Goal: Information Seeking & Learning: Learn about a topic

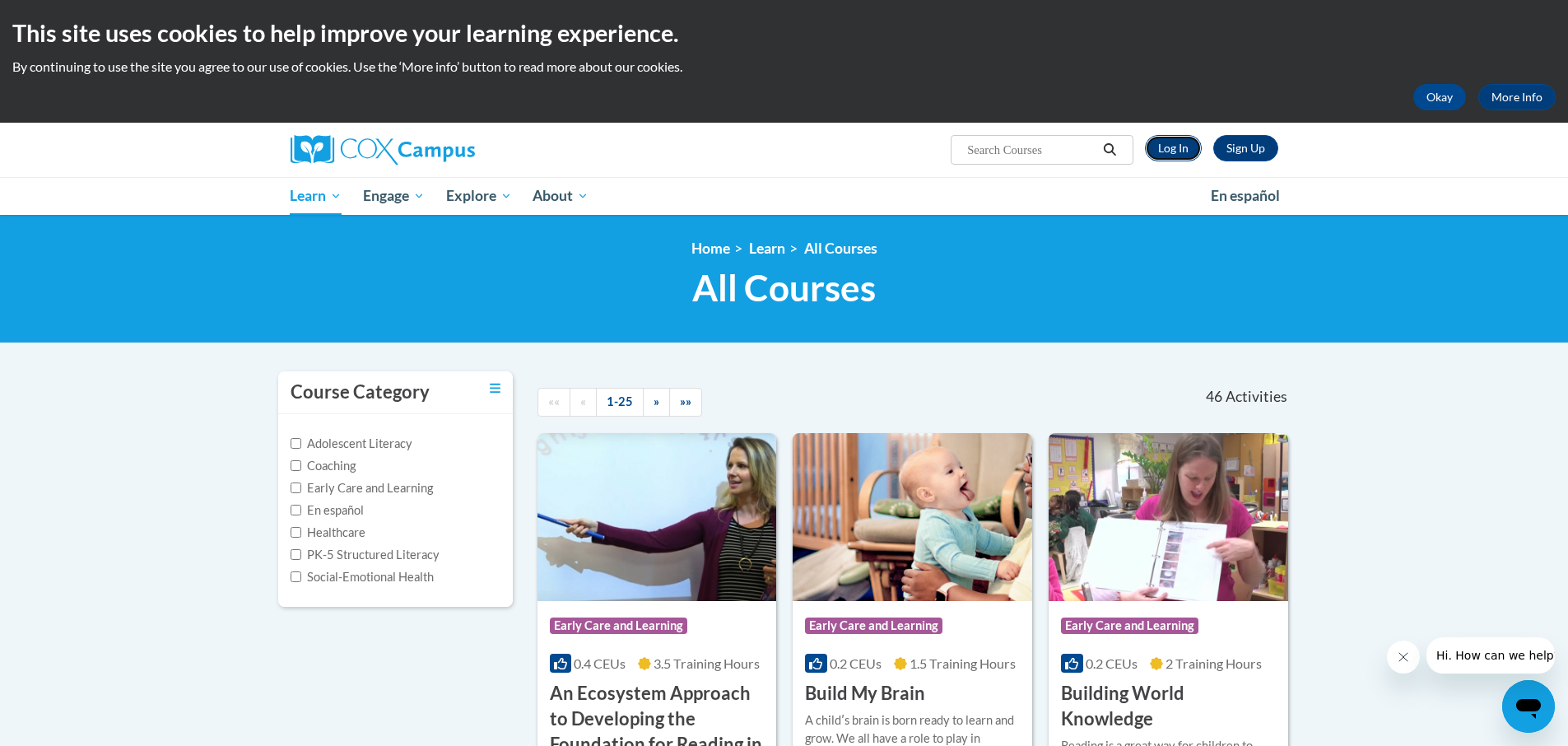
click at [1178, 147] on link "Log In" at bounding box center [1173, 148] width 57 height 26
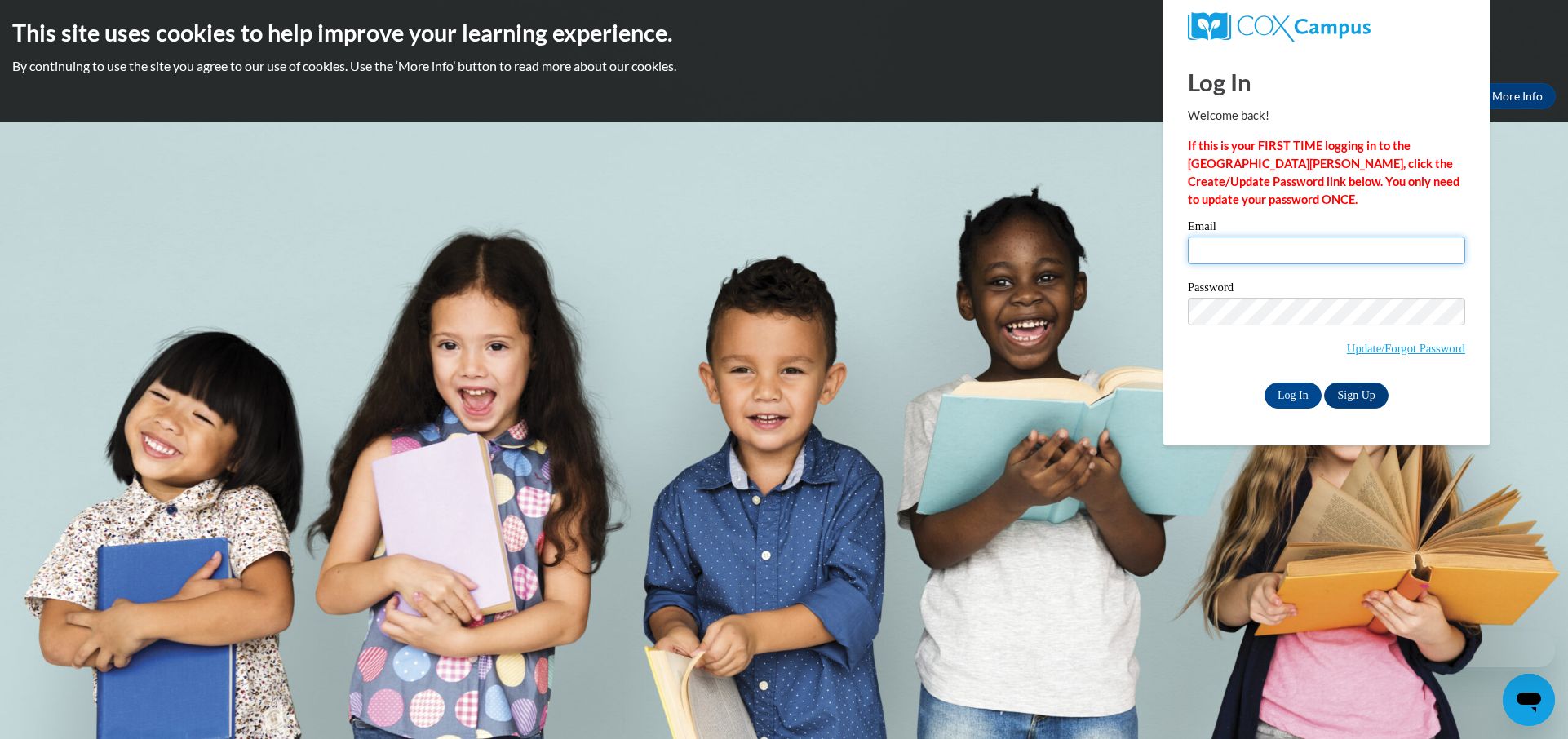
click at [1235, 245] on input "Email" at bounding box center [1326, 250] width 277 height 28
type input "mccorksh@collierschools.com"
click at [1290, 397] on input "Log In" at bounding box center [1294, 395] width 58 height 26
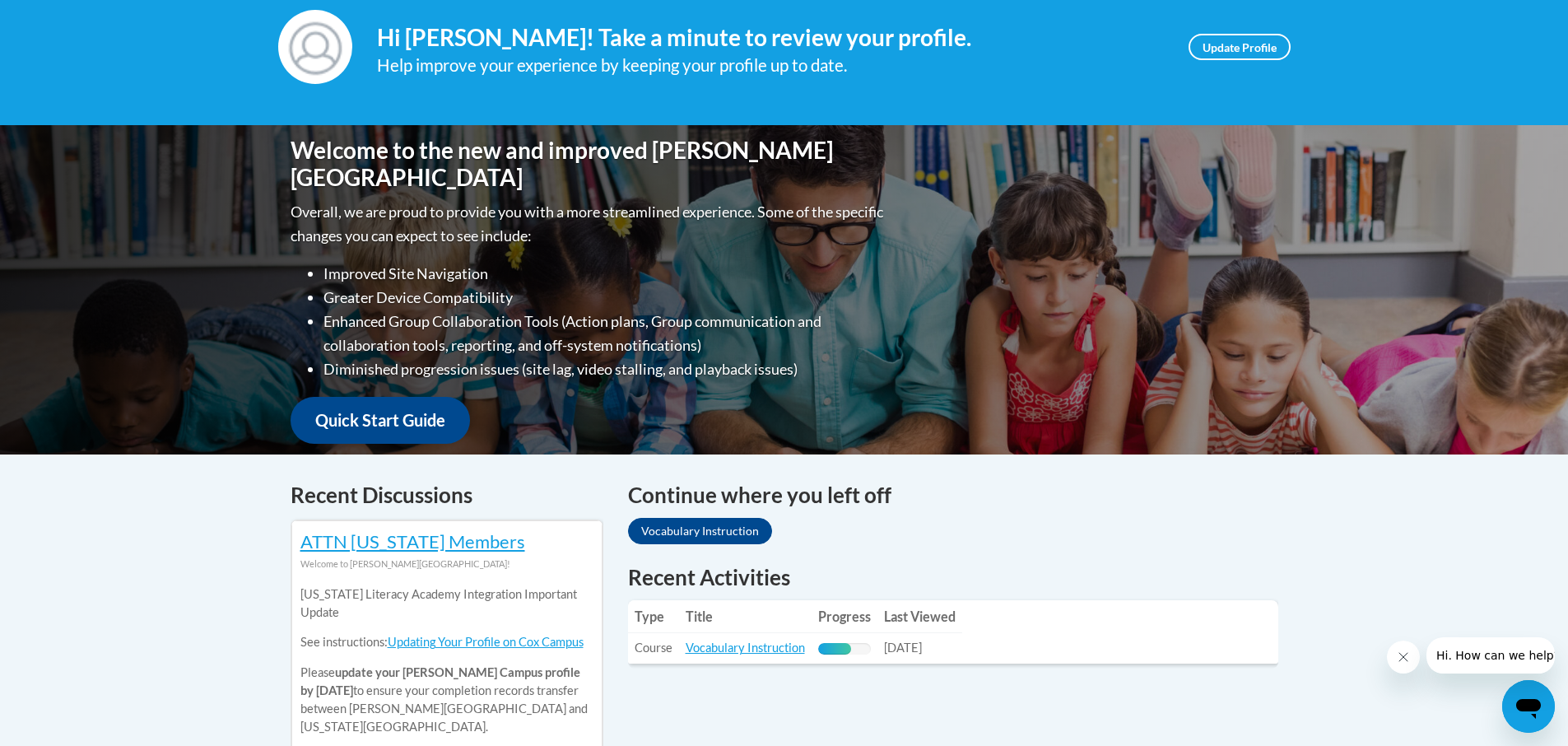
scroll to position [247, 0]
click at [753, 642] on link "Vocabulary Instruction" at bounding box center [745, 646] width 119 height 14
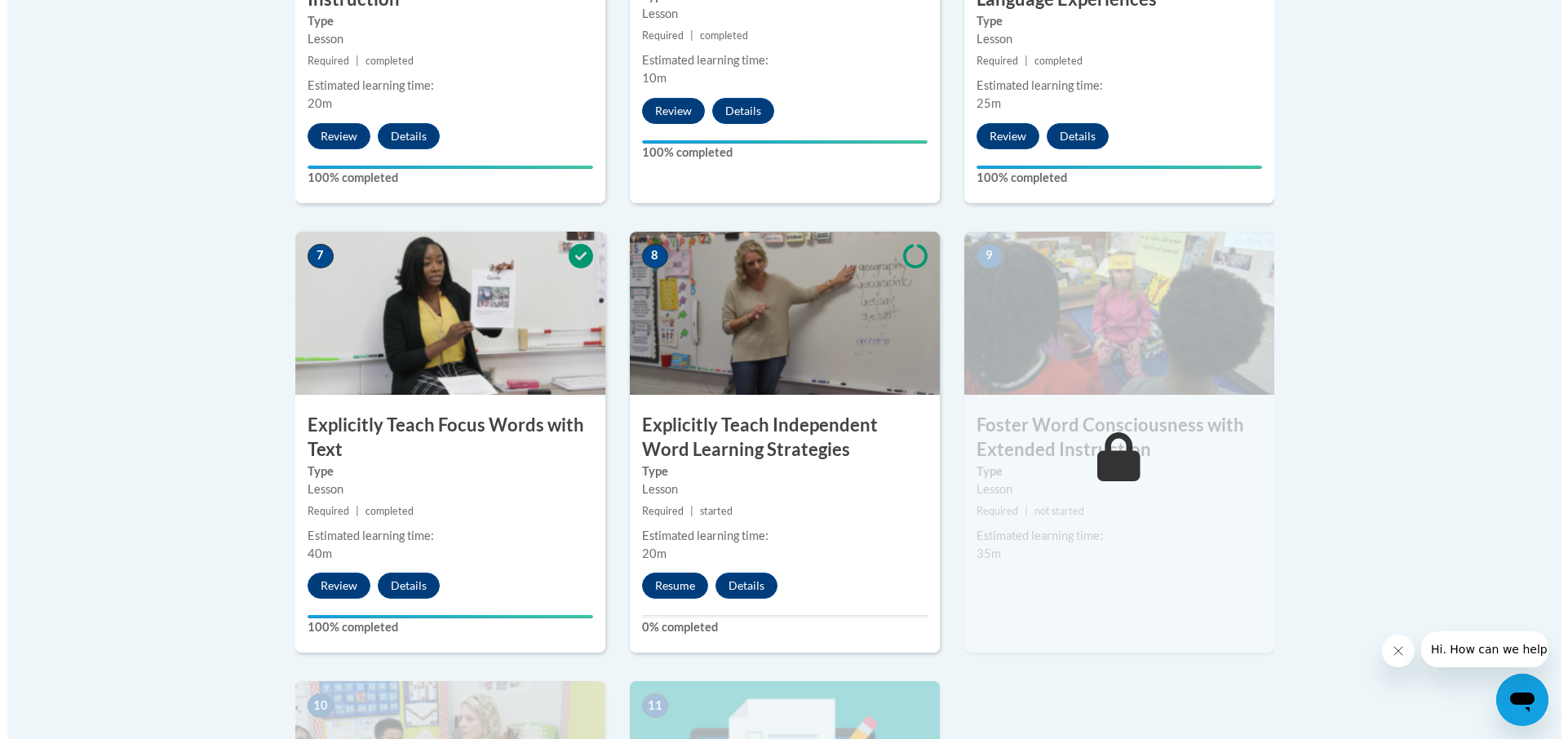
scroll to position [1223, 0]
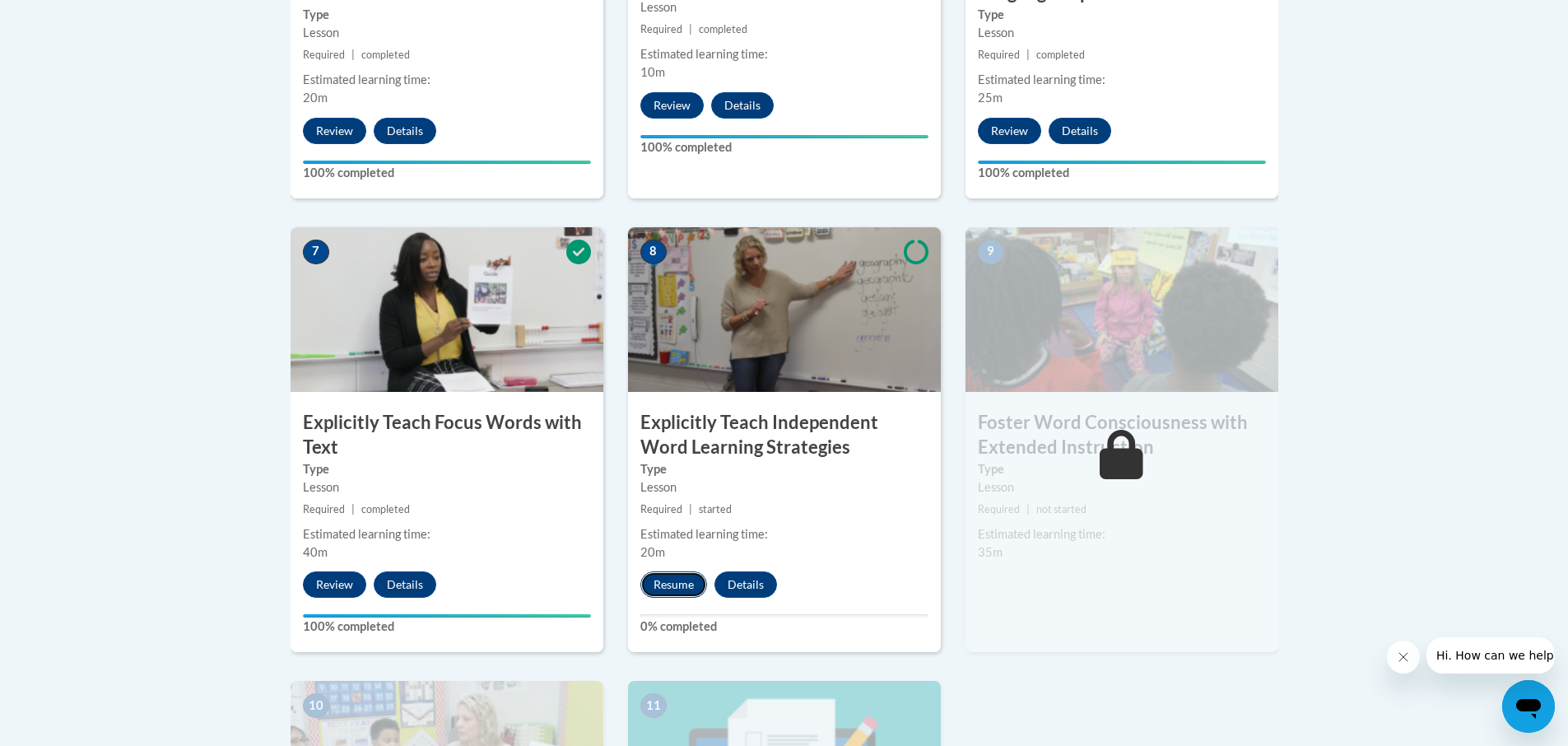
click at [675, 588] on button "Resume" at bounding box center [673, 584] width 67 height 26
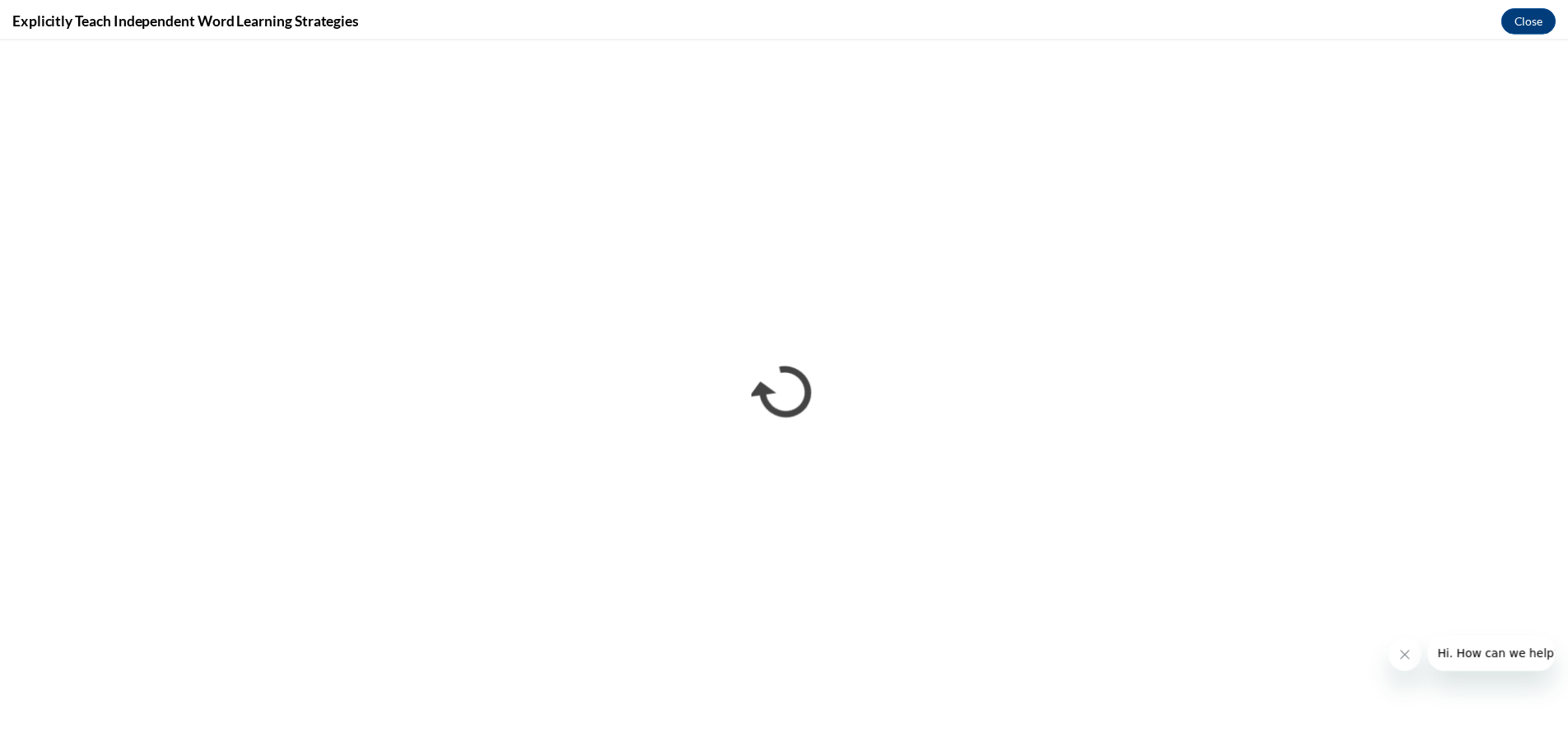
scroll to position [0, 0]
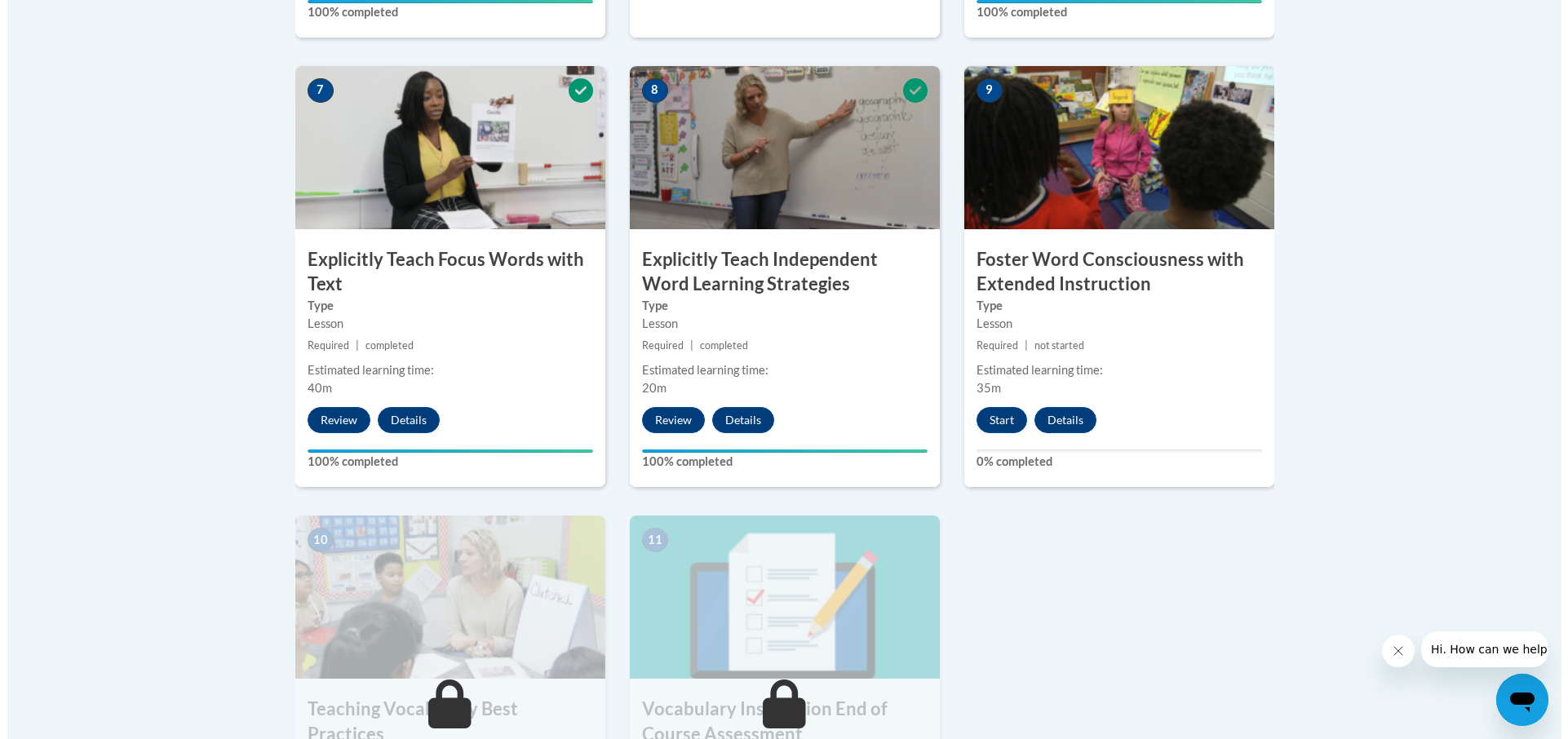
scroll to position [1386, 0]
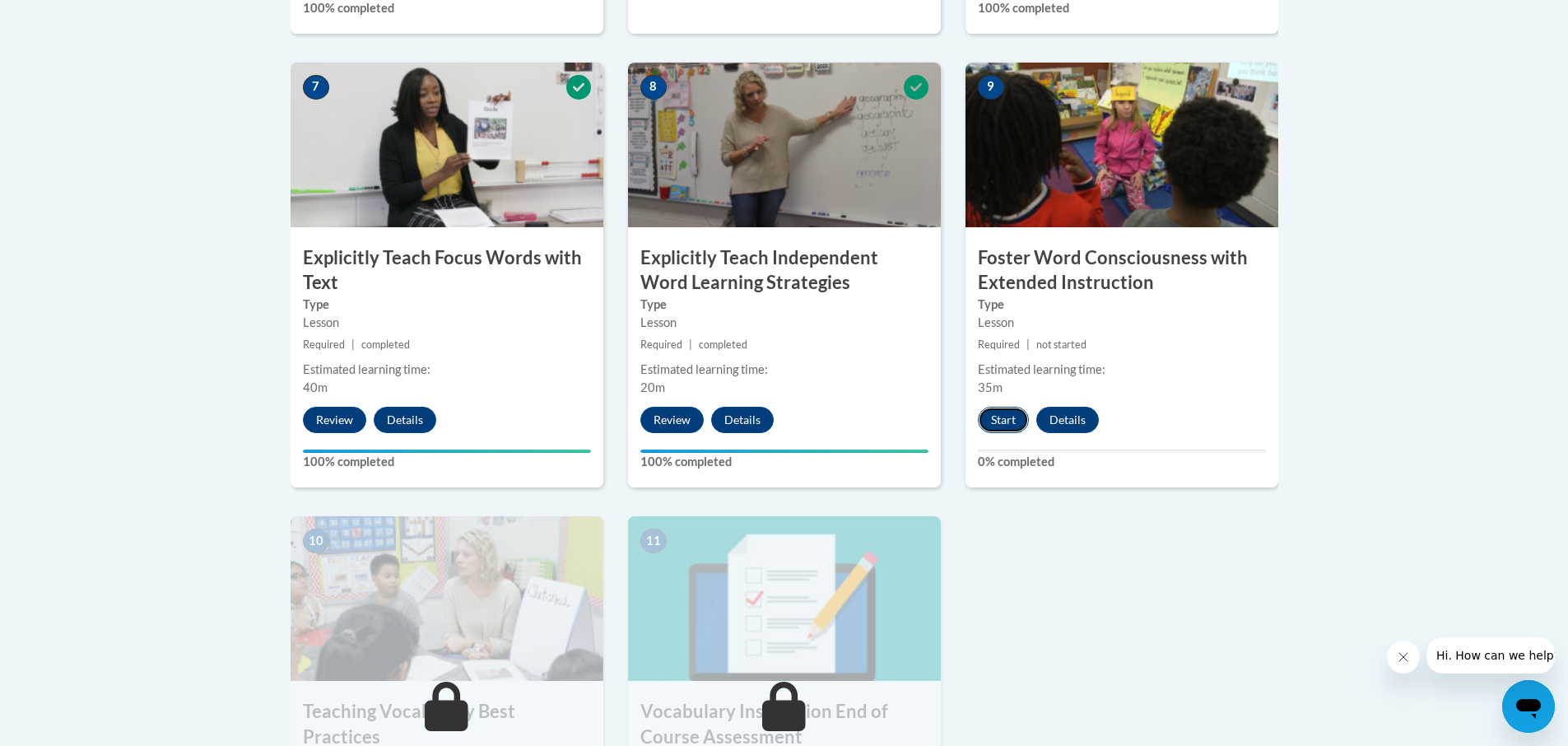
click at [1002, 416] on button "Start" at bounding box center [1003, 419] width 51 height 26
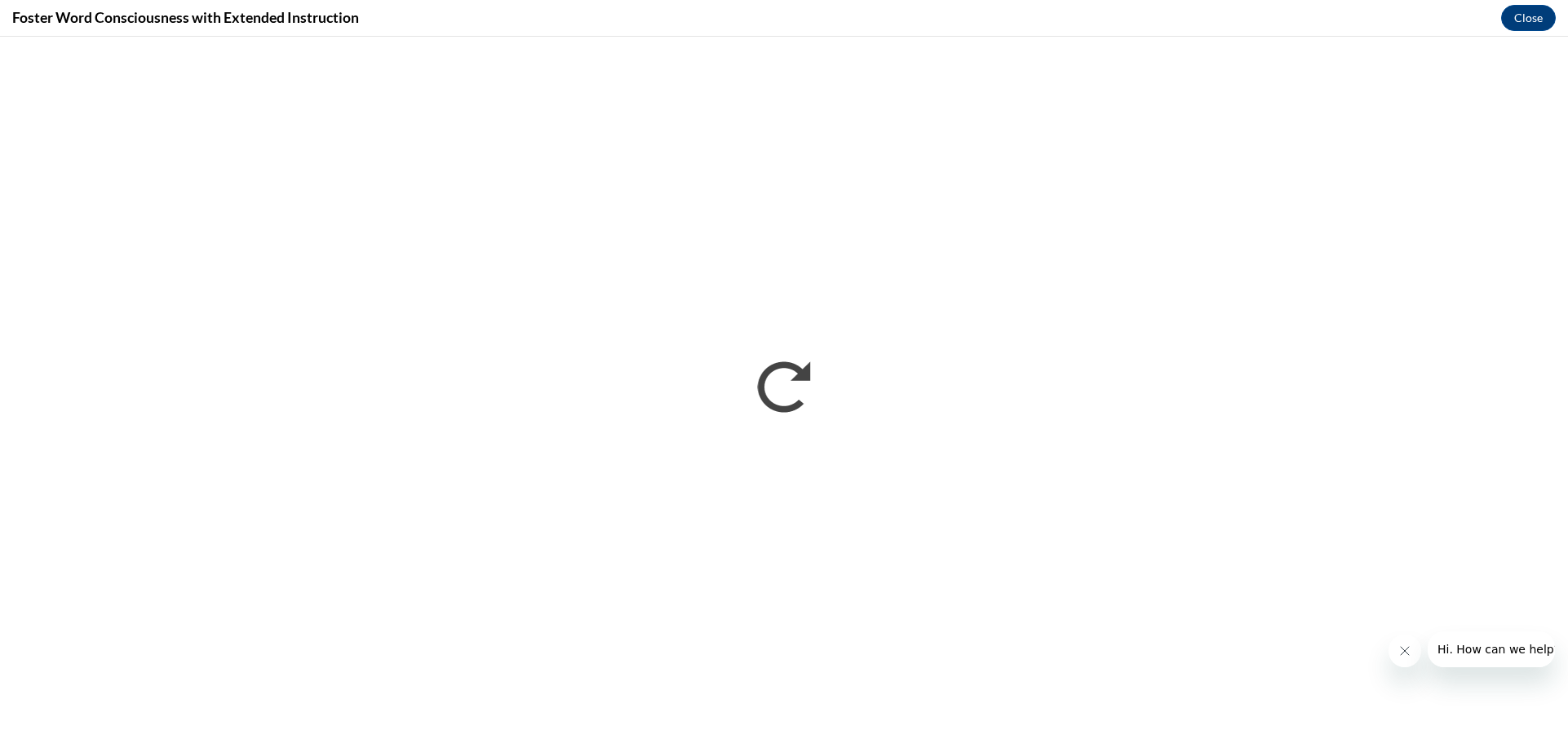
scroll to position [0, 0]
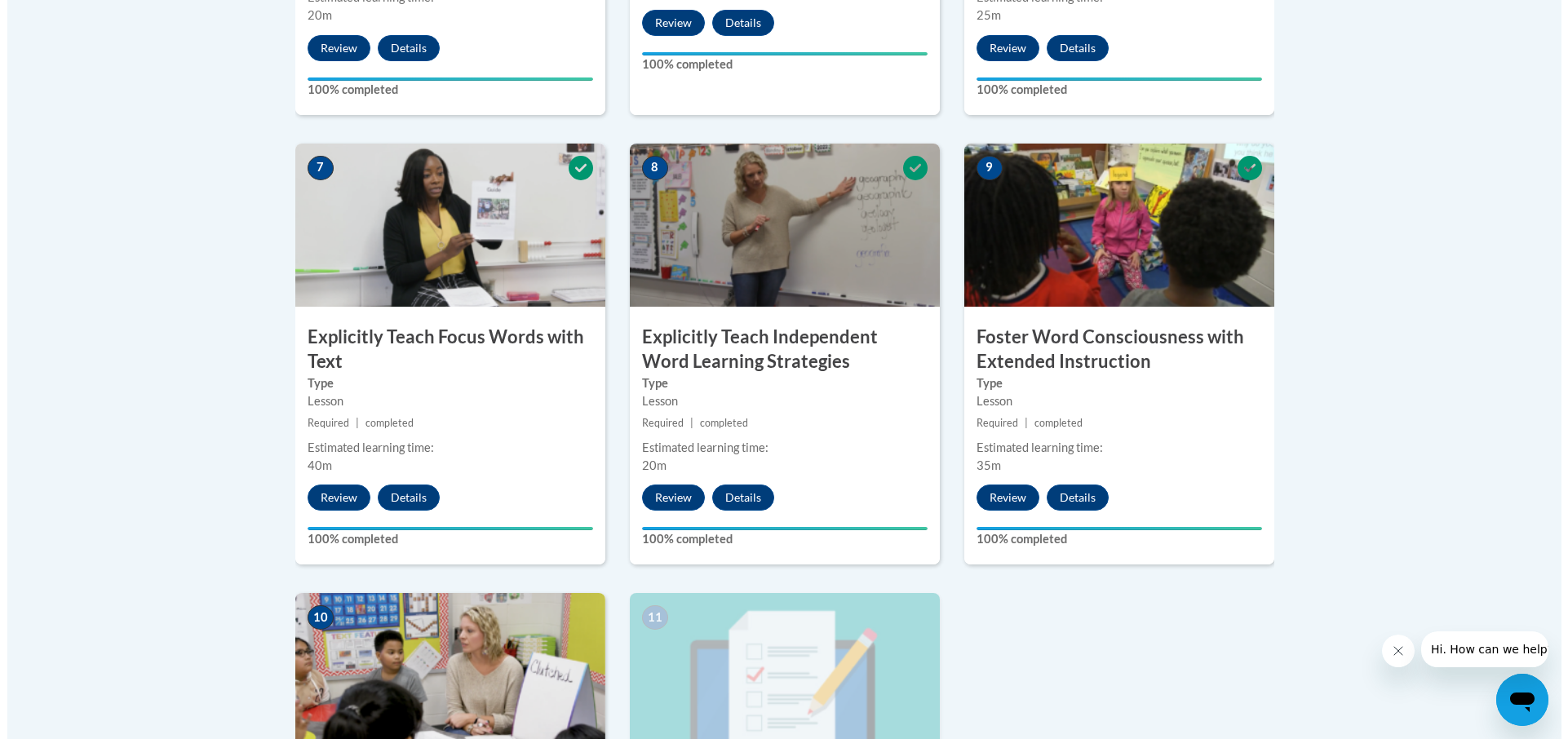
scroll to position [1631, 0]
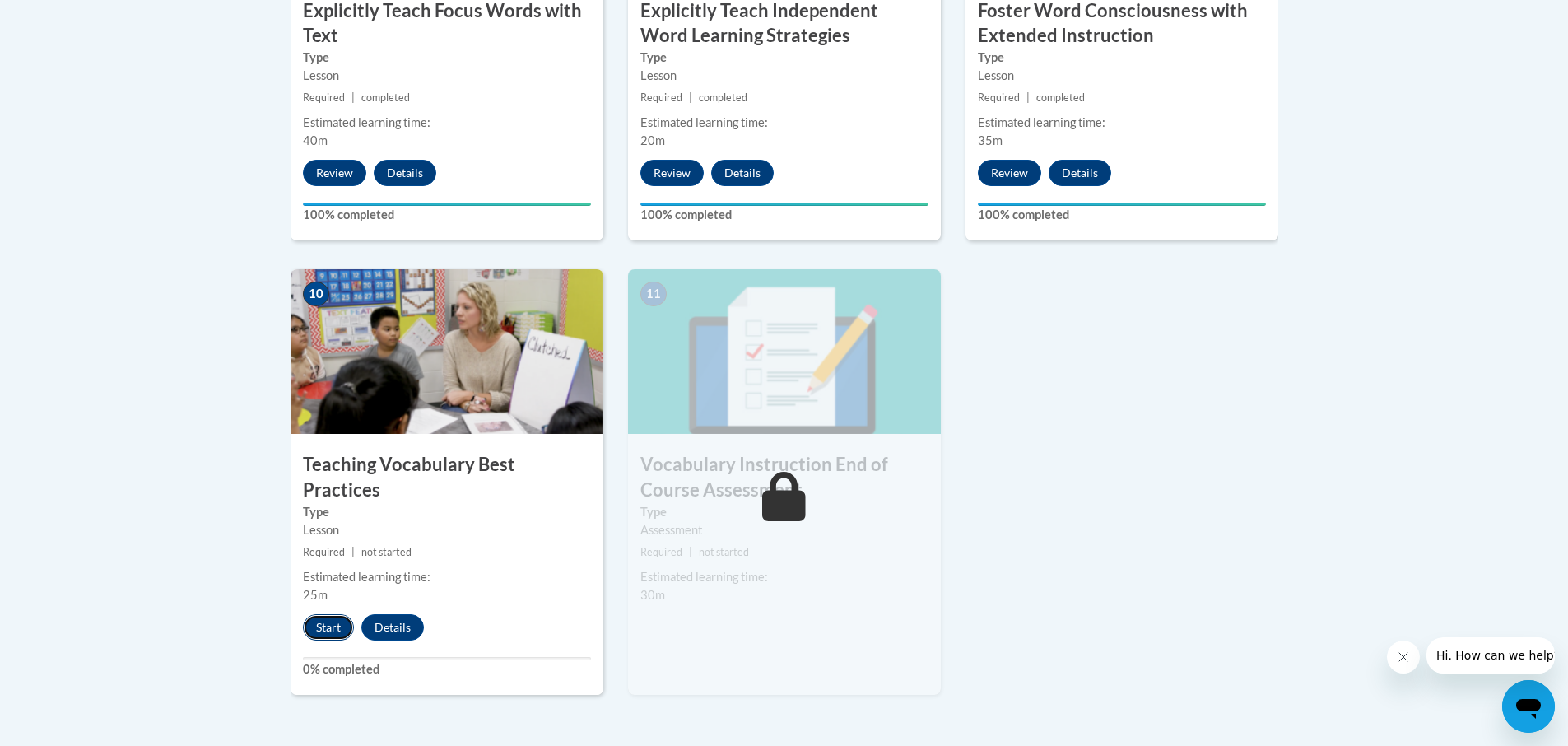
click at [320, 614] on button "Start" at bounding box center [328, 627] width 51 height 26
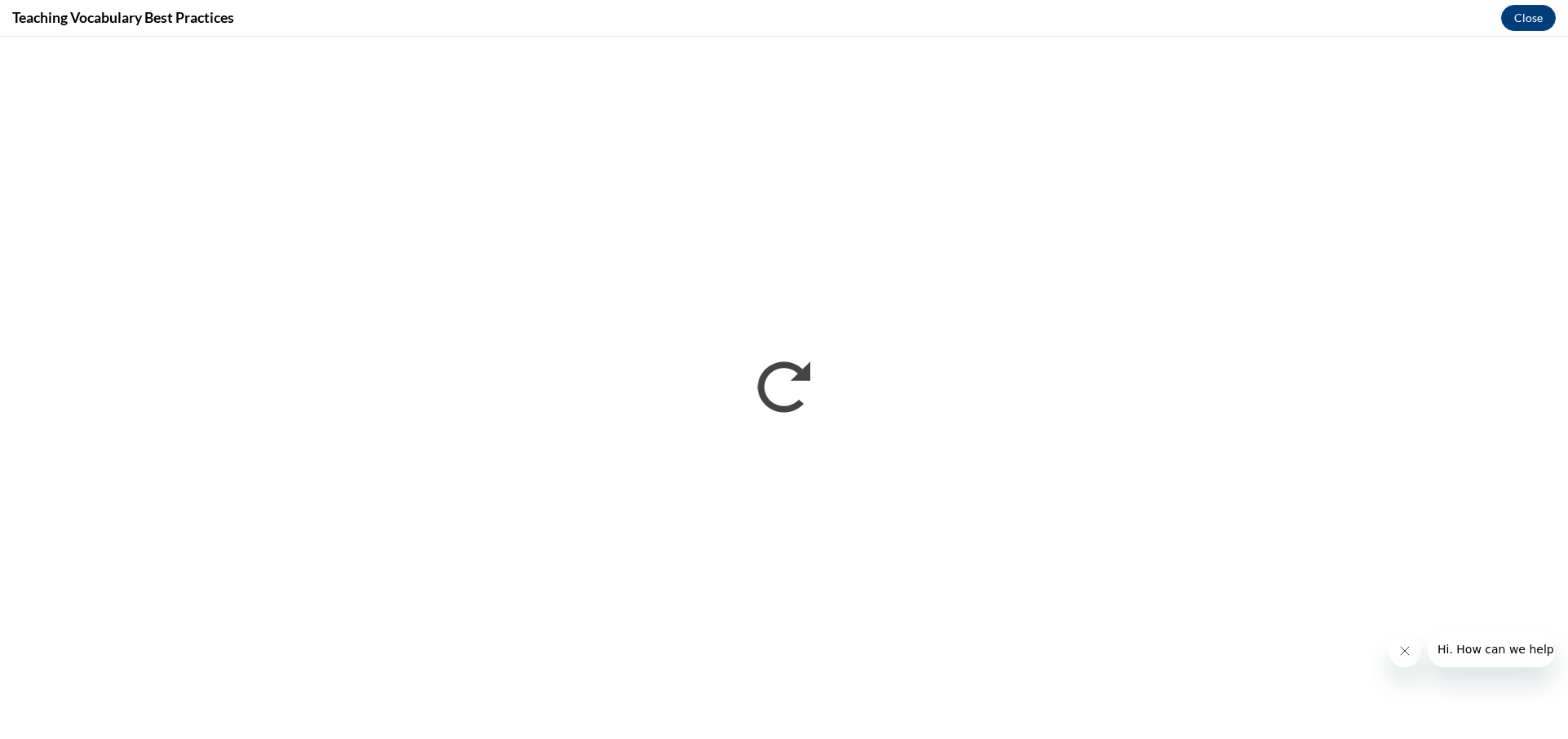
scroll to position [0, 0]
